Goal: Information Seeking & Learning: Understand process/instructions

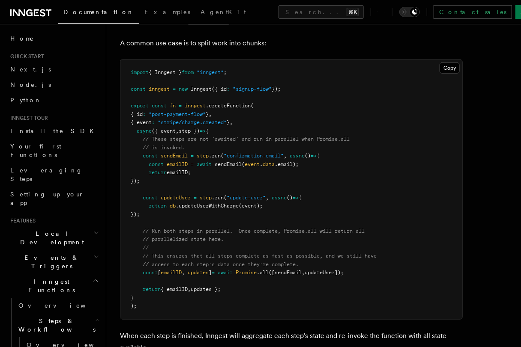
scroll to position [266, 0]
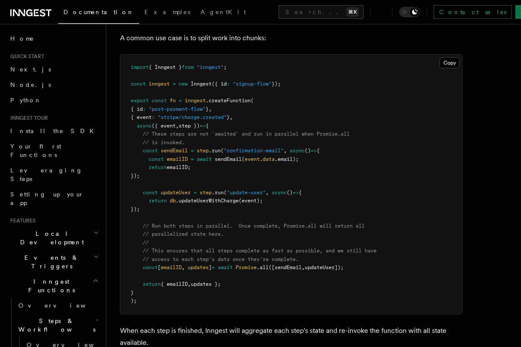
click at [294, 265] on span "([sendEmail" at bounding box center [285, 268] width 33 height 6
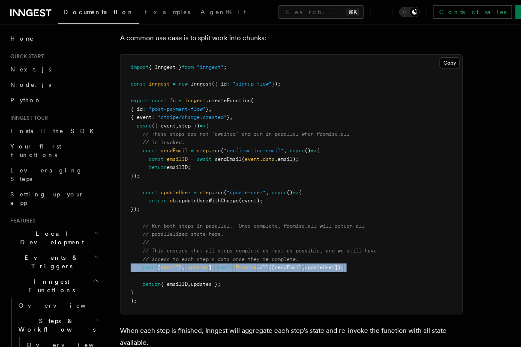
click at [294, 265] on span "([sendEmail" at bounding box center [285, 268] width 33 height 6
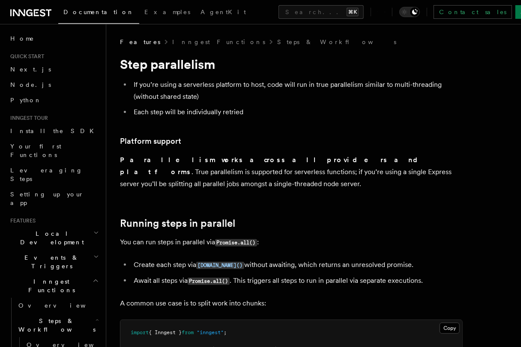
click at [315, 156] on p "Parallelism works across all providers and platforms . True parallelism is supp…" at bounding box center [291, 172] width 343 height 36
click at [271, 88] on li "If you’re using a serverless platform to host, code will run in true parallelis…" at bounding box center [297, 91] width 332 height 24
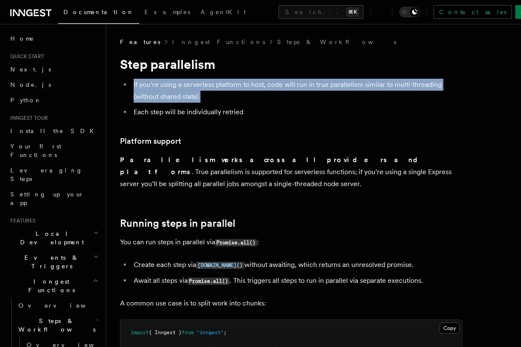
click at [271, 88] on li "If you’re using a serverless platform to host, code will run in true parallelis…" at bounding box center [297, 91] width 332 height 24
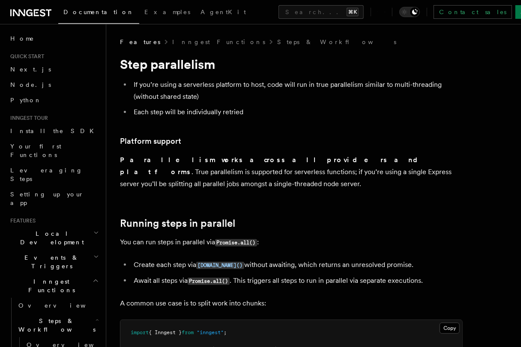
click at [271, 109] on li "Each step will be individually retried" at bounding box center [297, 112] width 332 height 12
click at [296, 169] on p "Parallelism works across all providers and platforms . True parallelism is supp…" at bounding box center [291, 172] width 343 height 36
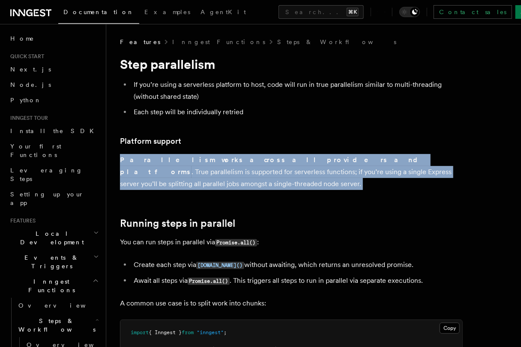
click at [296, 177] on p "Parallelism works across all providers and platforms . True parallelism is supp…" at bounding box center [291, 172] width 343 height 36
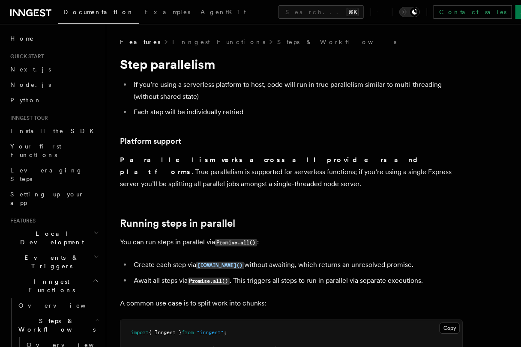
click at [302, 259] on li "Create each step via [DOMAIN_NAME]() without awaiting, which returns an unresol…" at bounding box center [297, 265] width 332 height 12
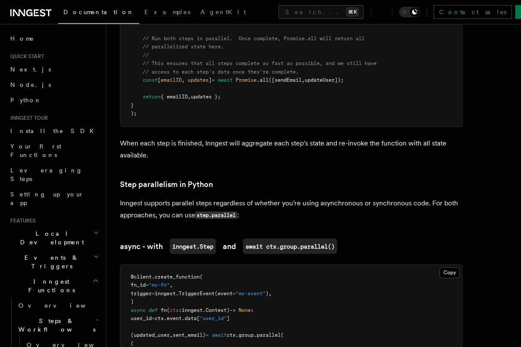
scroll to position [520, 0]
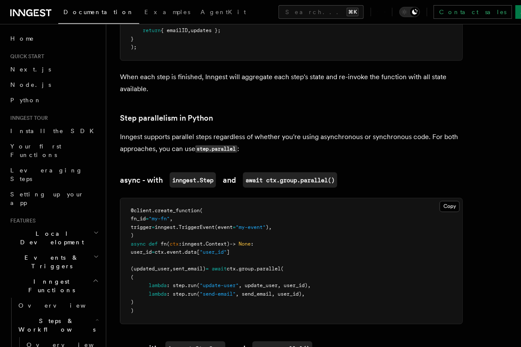
click at [303, 131] on p "Inngest supports parallel steps regardless of whether you're using asynchronous…" at bounding box center [291, 143] width 343 height 24
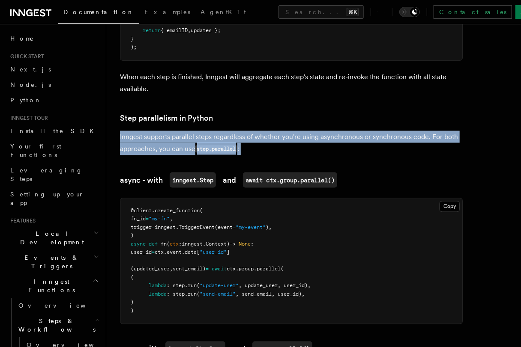
click at [303, 131] on p "Inngest supports parallel steps regardless of whether you're using asynchronous…" at bounding box center [291, 143] width 343 height 24
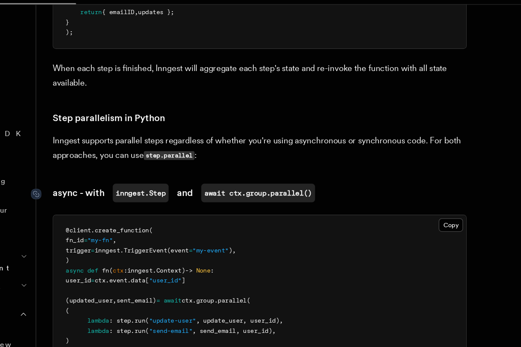
click at [295, 173] on code "await ctx.group.parallel()" at bounding box center [290, 180] width 94 height 15
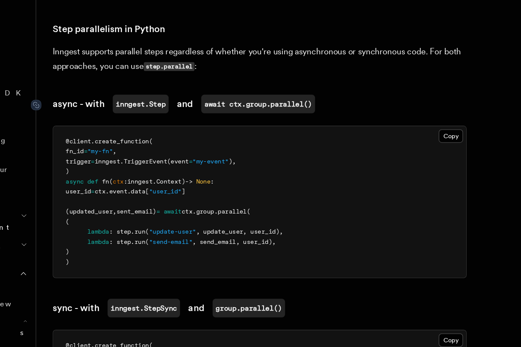
click at [295, 202] on pre "@client . create_function ( fn_id = "my-fn" , trigger = inngest. TriggerEvent (…" at bounding box center [291, 222] width 342 height 126
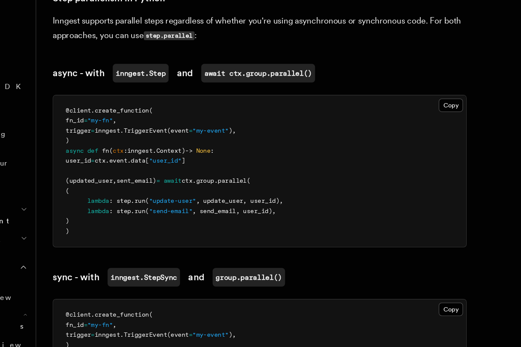
click at [313, 200] on pre "@client . create_function ( fn_id = "my-fn" , trigger = inngest. TriggerEvent (…" at bounding box center [291, 202] width 342 height 126
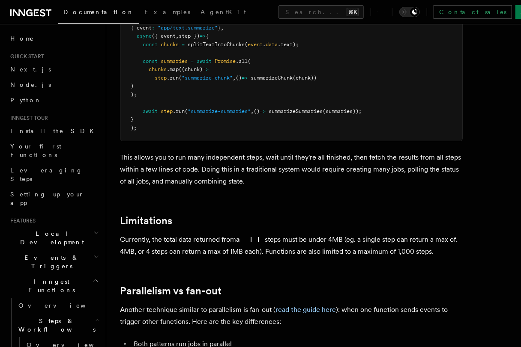
scroll to position [1337, 0]
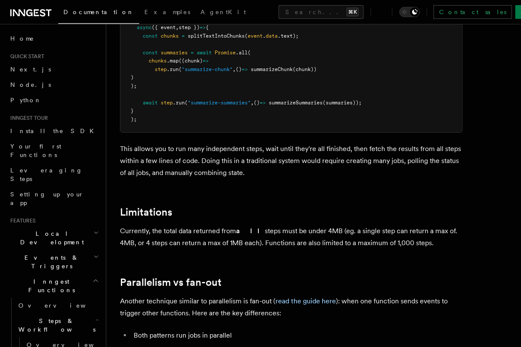
click at [300, 231] on p "Currently, the total data returned from all steps must be under 4MB (eg. a sing…" at bounding box center [291, 237] width 343 height 24
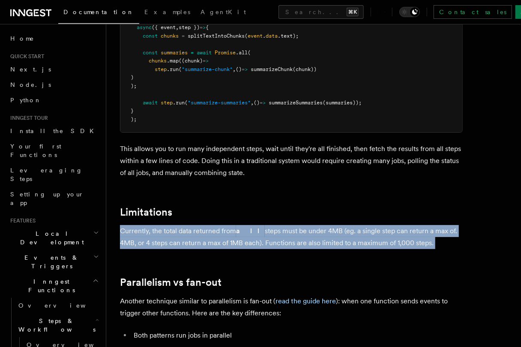
click at [300, 231] on p "Currently, the total data returned from all steps must be under 4MB (eg. a sing…" at bounding box center [291, 237] width 343 height 24
click at [300, 233] on p "Currently, the total data returned from all steps must be under 4MB (eg. a sing…" at bounding box center [291, 237] width 343 height 24
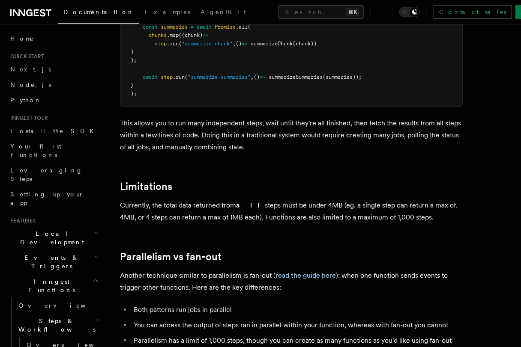
scroll to position [1440, 0]
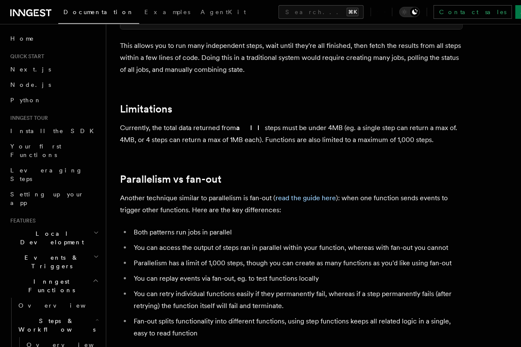
click at [302, 257] on li "Parallelism has a limit of 1,000 steps, though you can create as many functions…" at bounding box center [297, 263] width 332 height 12
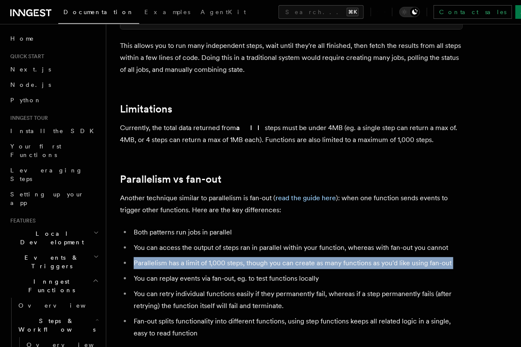
click at [302, 257] on li "Parallelism has a limit of 1,000 steps, though you can create as many functions…" at bounding box center [297, 263] width 332 height 12
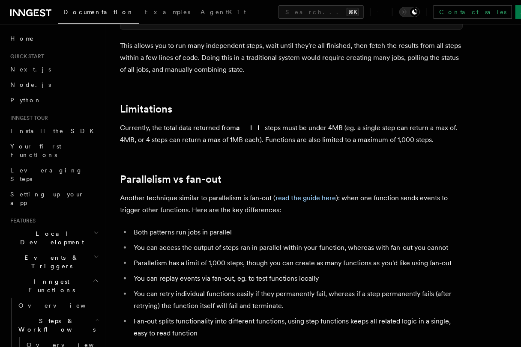
click at [307, 273] on ul "Both patterns run jobs in parallel You can access the output of steps ran in pa…" at bounding box center [291, 283] width 343 height 113
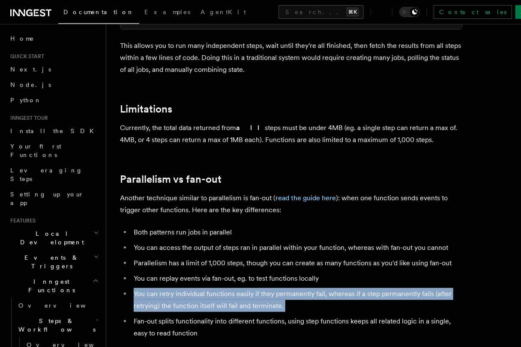
click at [307, 273] on ul "Both patterns run jobs in parallel You can access the output of steps ran in pa…" at bounding box center [291, 283] width 343 height 113
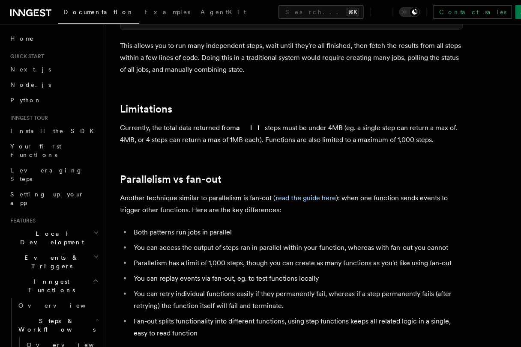
click at [304, 273] on li "You can replay events via fan-out, eg. to test functions locally" at bounding box center [297, 279] width 332 height 12
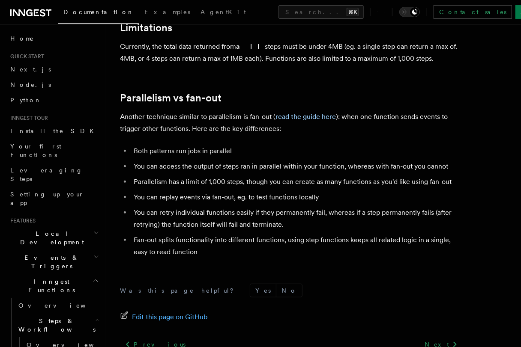
scroll to position [1524, 0]
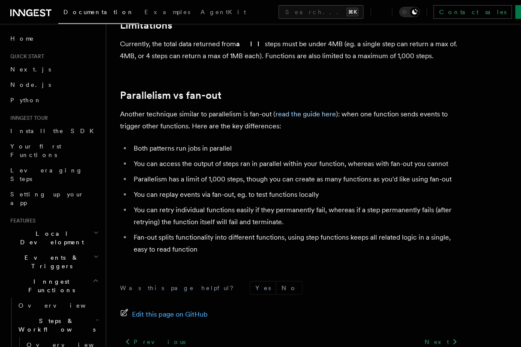
click at [302, 264] on div "Was this page helpful? Yes No Edit this page on GitHub Previous User-defined Wo…" at bounding box center [291, 344] width 343 height 160
click at [278, 174] on li "Parallelism has a limit of 1,000 steps, though you can create as many functions…" at bounding box center [297, 180] width 332 height 12
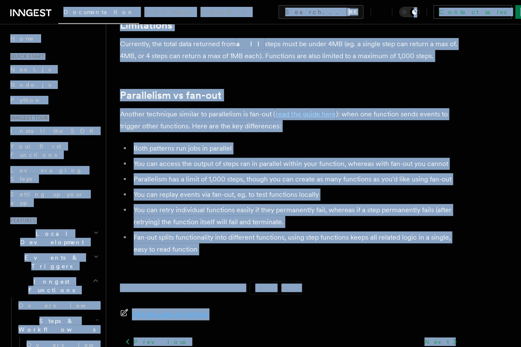
copy body "Loremipsumdol Sitametc AdipiSci Elitse... ⌘D Eiusmod tempo Inci Ut Labore... Et…"
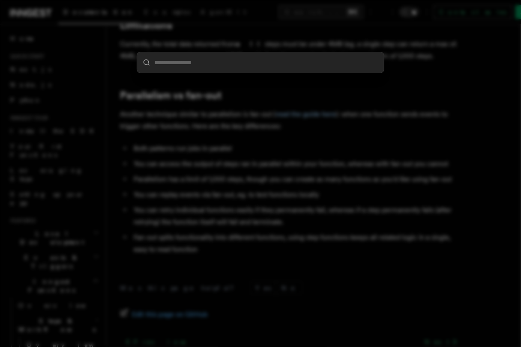
click at [249, 218] on div at bounding box center [260, 173] width 521 height 347
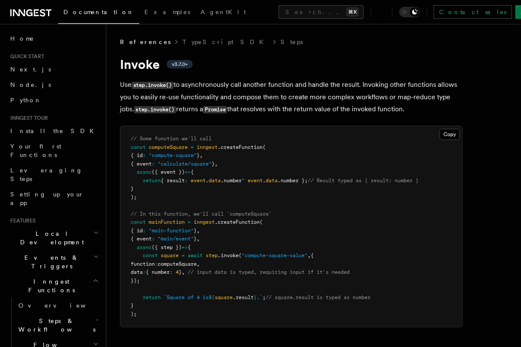
click at [318, 107] on p "Use step.invoke() to asynchronously call another function and handle the result…" at bounding box center [291, 97] width 343 height 37
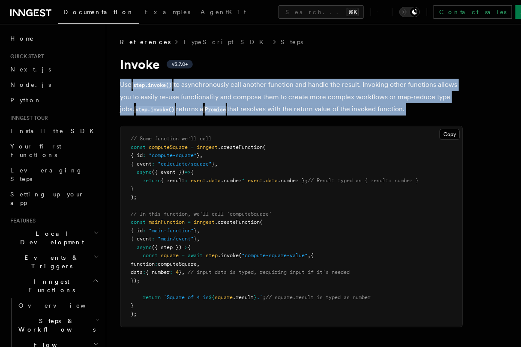
click at [318, 107] on p "Use step.invoke() to asynchronously call another function and handle the result…" at bounding box center [291, 97] width 343 height 37
click at [318, 111] on p "Use step.invoke() to asynchronously call another function and handle the result…" at bounding box center [291, 97] width 343 height 37
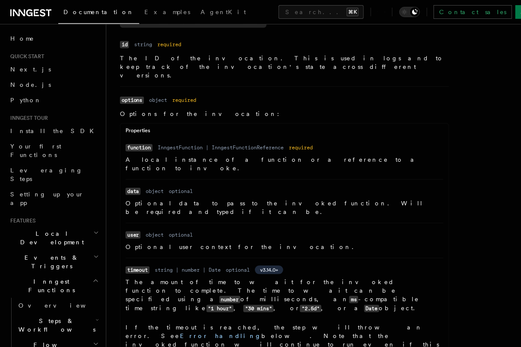
scroll to position [345, 0]
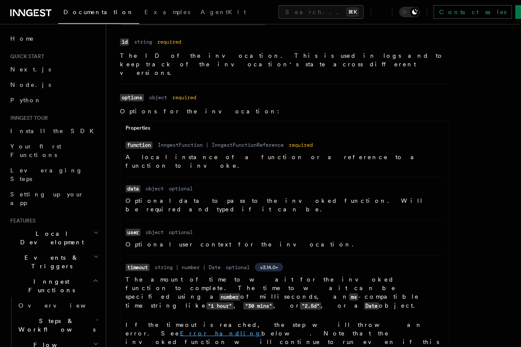
click at [261, 330] on link "Error handling" at bounding box center [220, 333] width 81 height 7
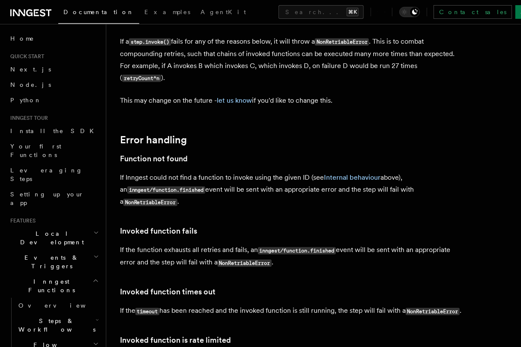
scroll to position [1955, 0]
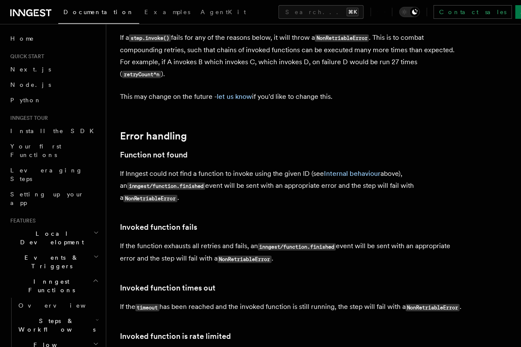
click at [312, 302] on p "If the timeout has been reached and the invoked function is still running, the …" at bounding box center [291, 308] width 343 height 12
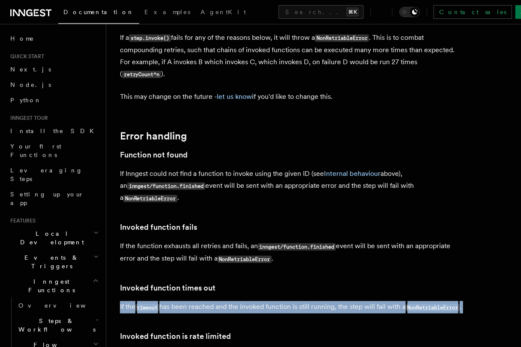
click at [312, 302] on p "If the timeout has been reached and the invoked function is still running, the …" at bounding box center [291, 308] width 343 height 12
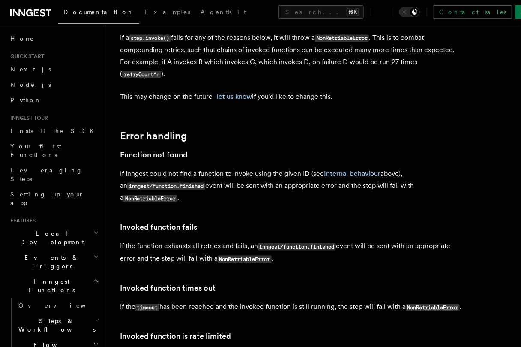
click at [312, 302] on p "If the timeout has been reached and the invoked function is still running, the …" at bounding box center [291, 308] width 343 height 12
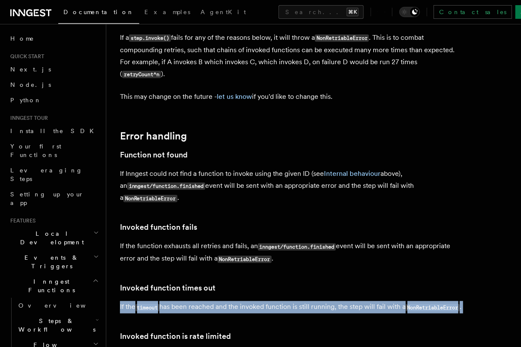
click at [312, 302] on p "If the timeout has been reached and the invoked function is still running, the …" at bounding box center [291, 308] width 343 height 12
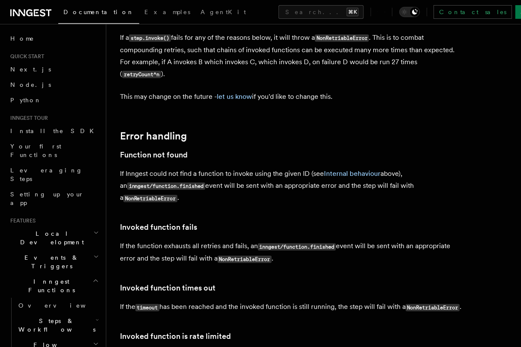
click at [306, 302] on p "If the timeout has been reached and the invoked function is still running, the …" at bounding box center [291, 308] width 343 height 12
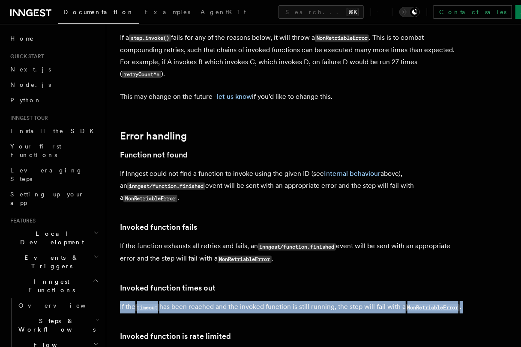
click at [306, 302] on p "If the timeout has been reached and the invoked function is still running, the …" at bounding box center [291, 308] width 343 height 12
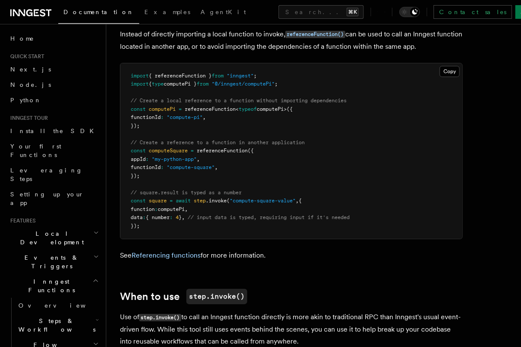
scroll to position [1228, 0]
